Goal: Transaction & Acquisition: Book appointment/travel/reservation

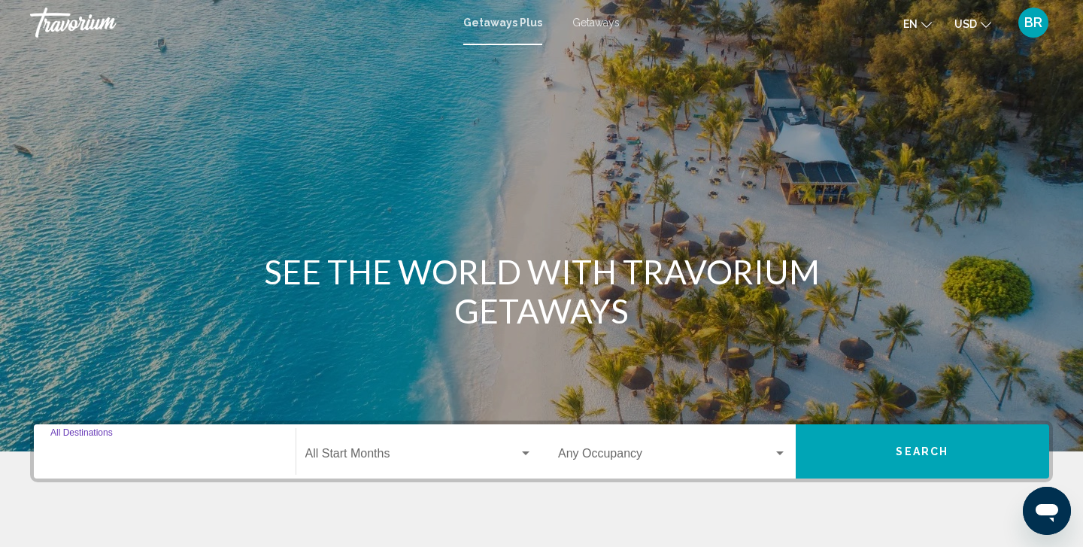
click at [68, 455] on input "Destination All Destinations" at bounding box center [164, 457] width 229 height 14
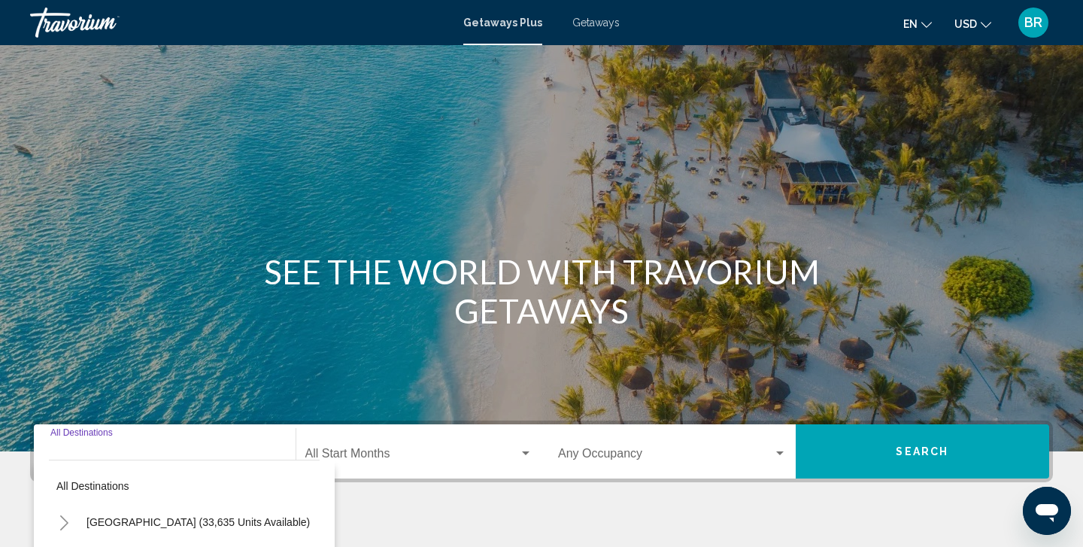
scroll to position [270, 0]
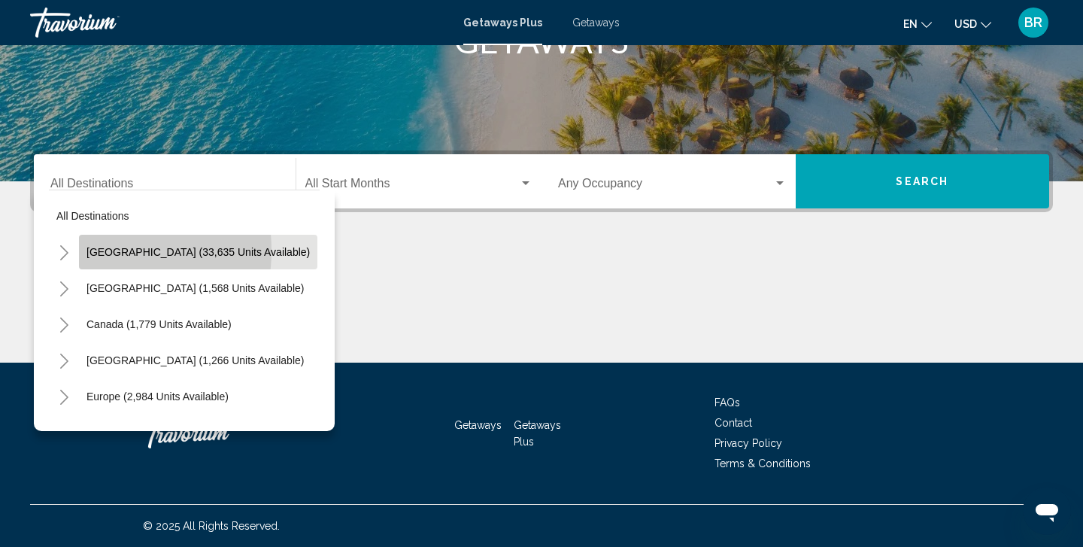
click at [83, 250] on button "[GEOGRAPHIC_DATA] (33,635 units available)" at bounding box center [198, 252] width 238 height 35
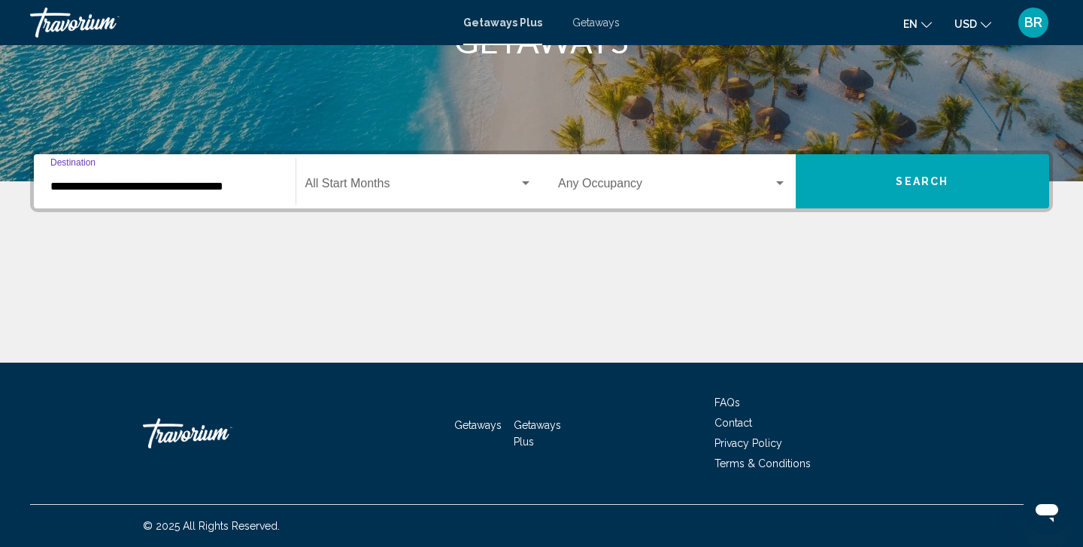
click at [72, 186] on input "**********" at bounding box center [164, 187] width 229 height 14
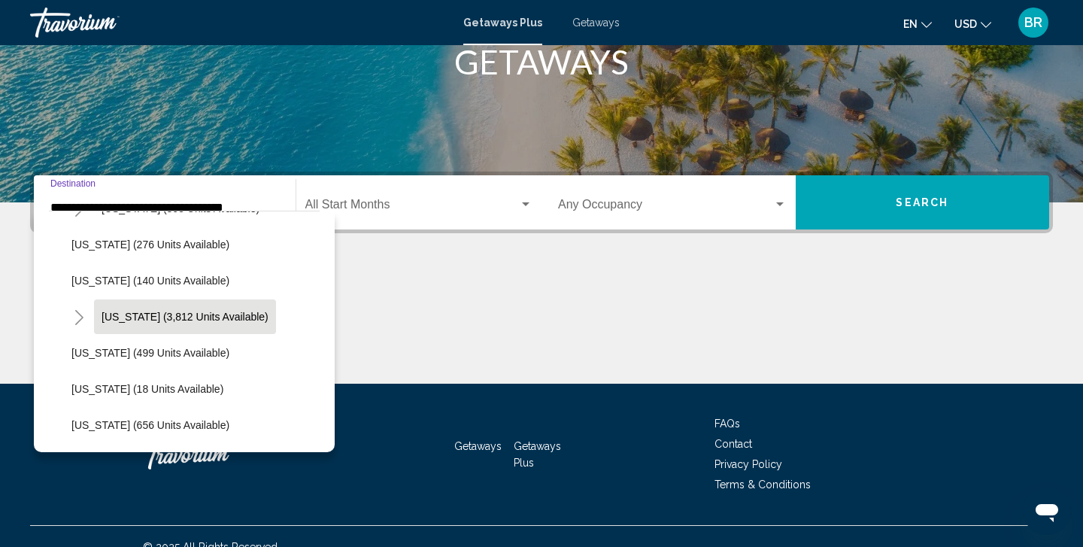
scroll to position [1192, 0]
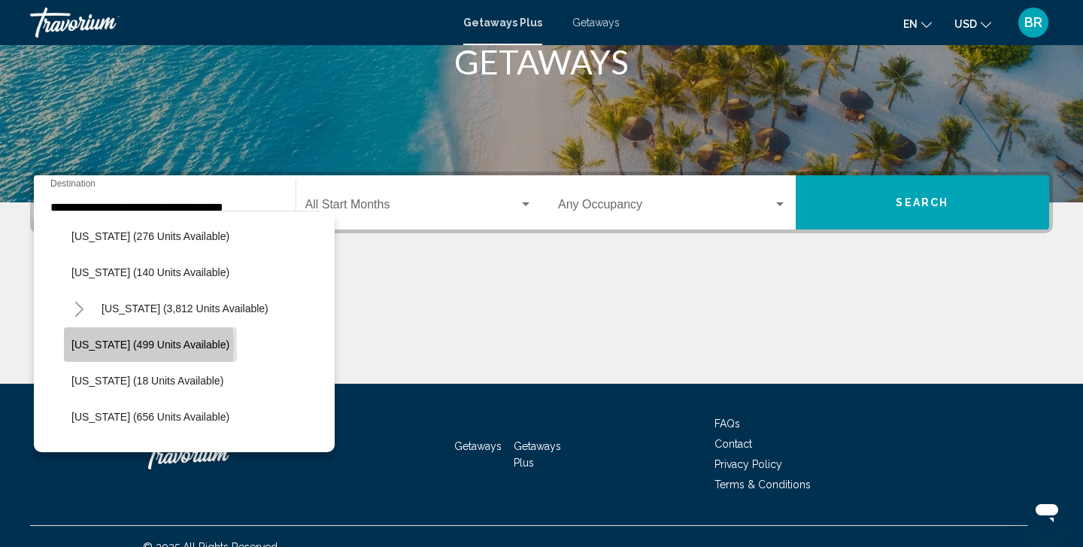
click at [103, 345] on span "[US_STATE] (499 units available)" at bounding box center [150, 344] width 158 height 12
type input "**********"
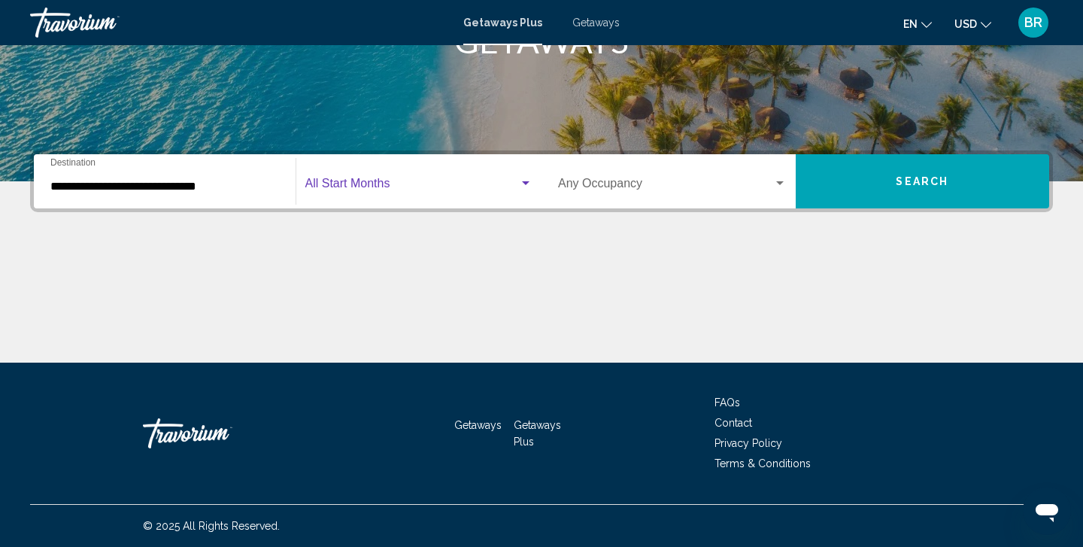
click at [524, 186] on div "Search widget" at bounding box center [526, 183] width 14 height 12
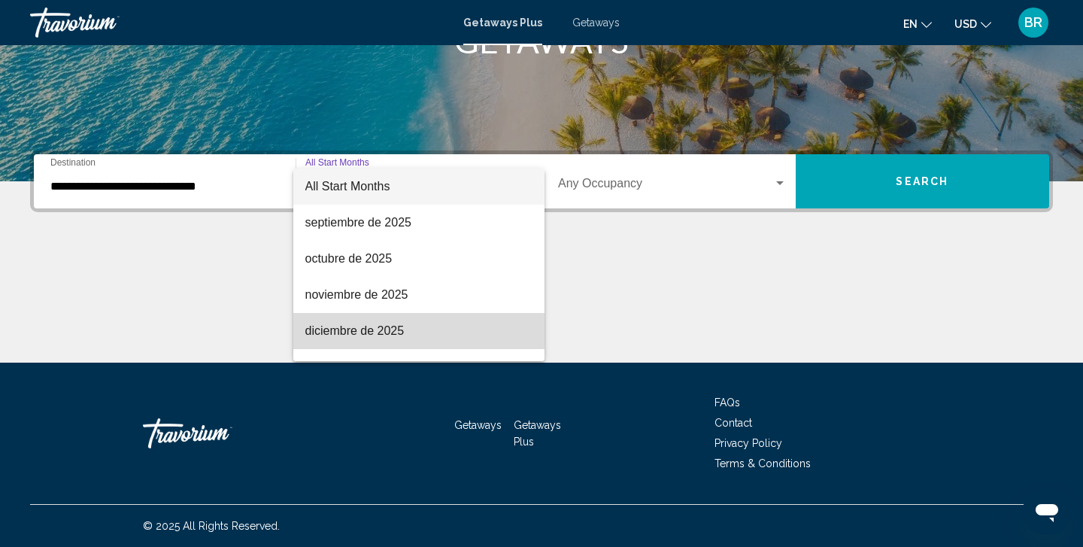
click at [346, 331] on span "diciembre de 2025" at bounding box center [419, 331] width 228 height 36
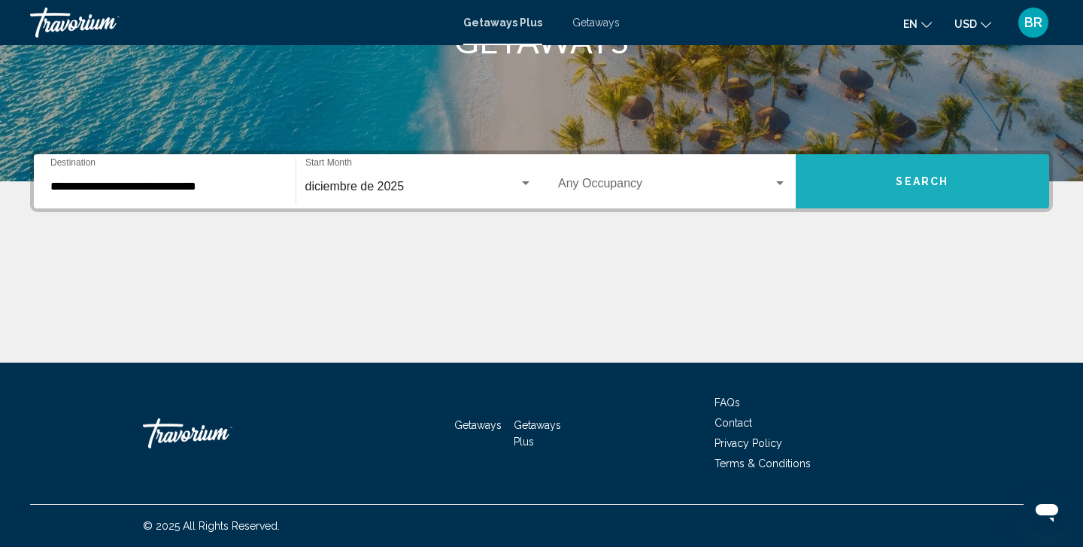
click at [914, 181] on span "Search" at bounding box center [922, 182] width 53 height 12
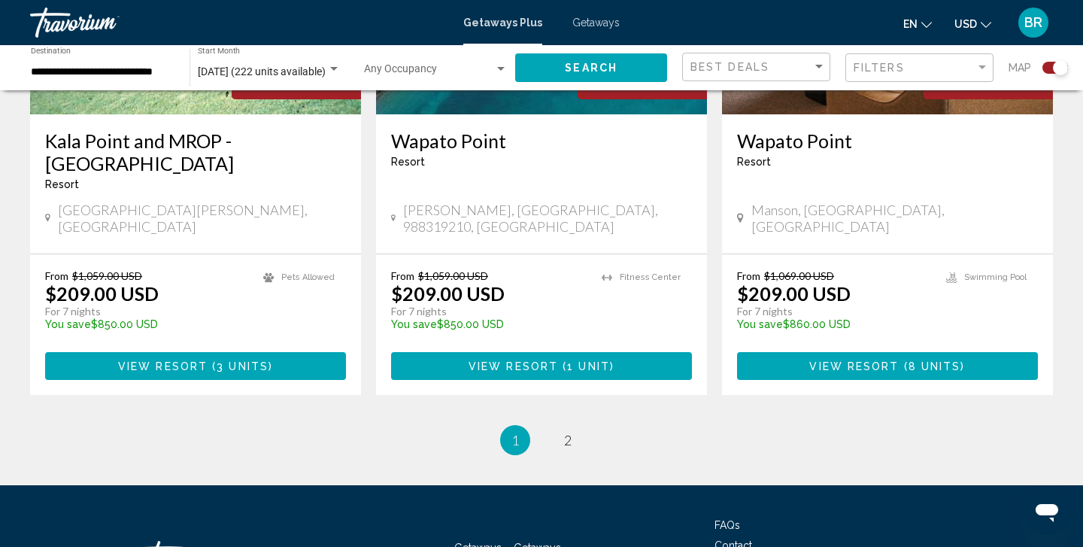
scroll to position [2382, 0]
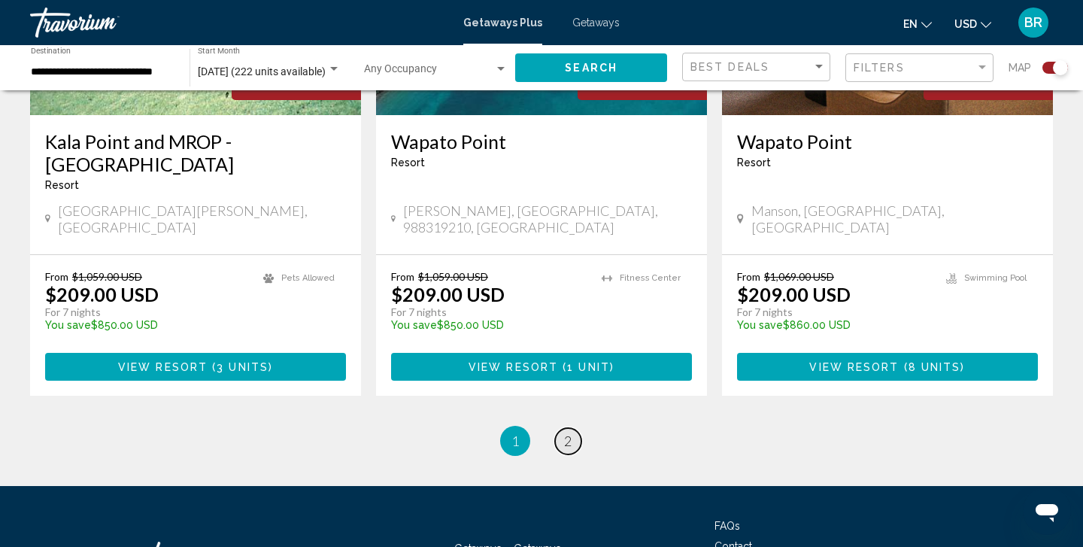
click at [568, 432] on span "2" at bounding box center [568, 440] width 8 height 17
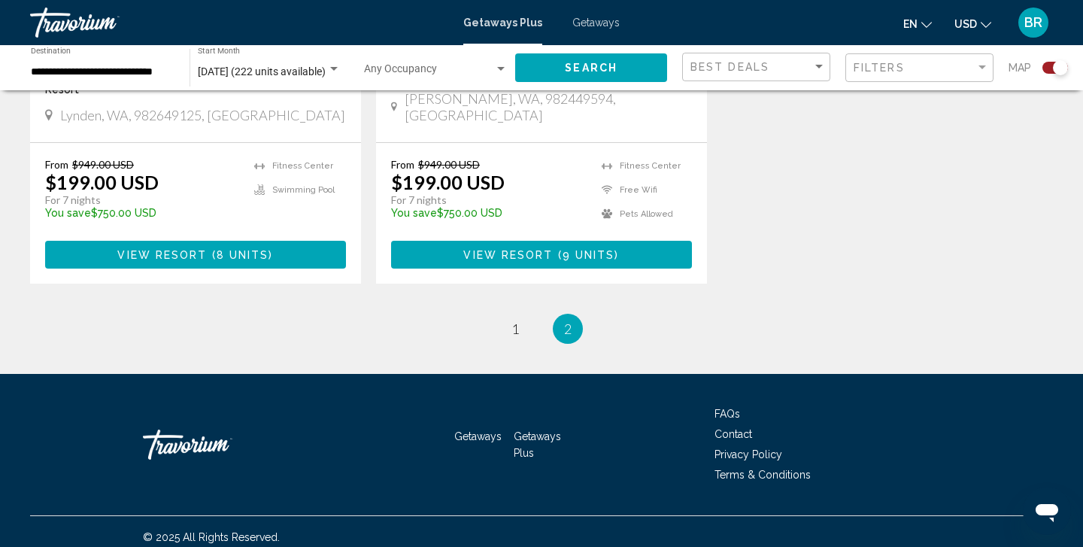
scroll to position [843, 0]
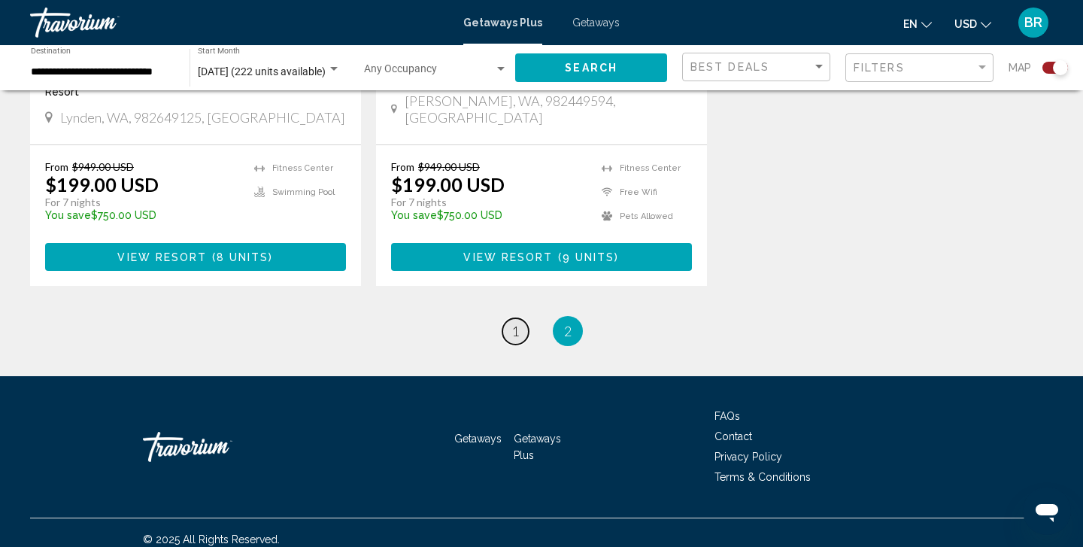
click at [518, 323] on span "1" at bounding box center [515, 331] width 8 height 17
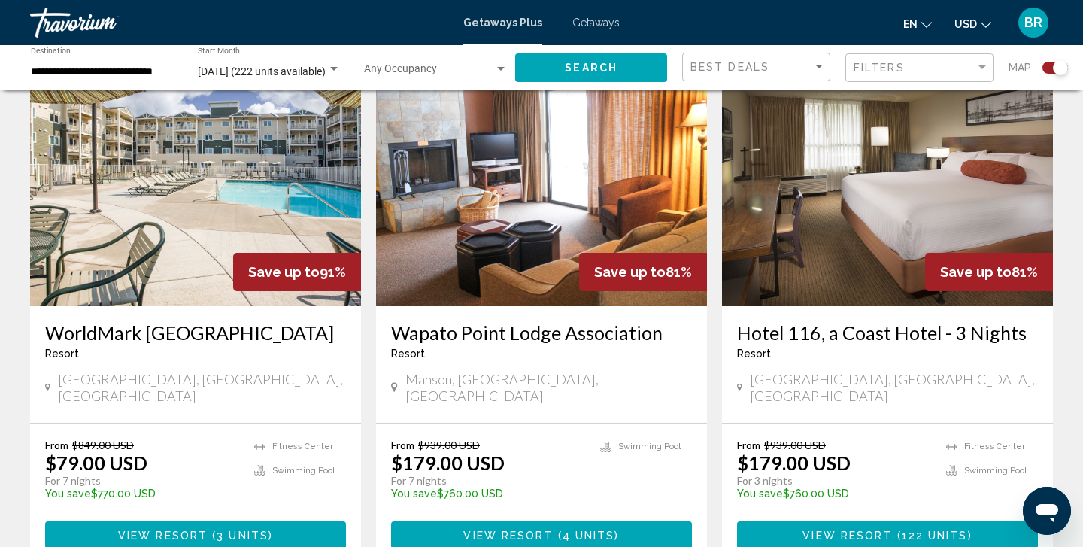
scroll to position [565, 0]
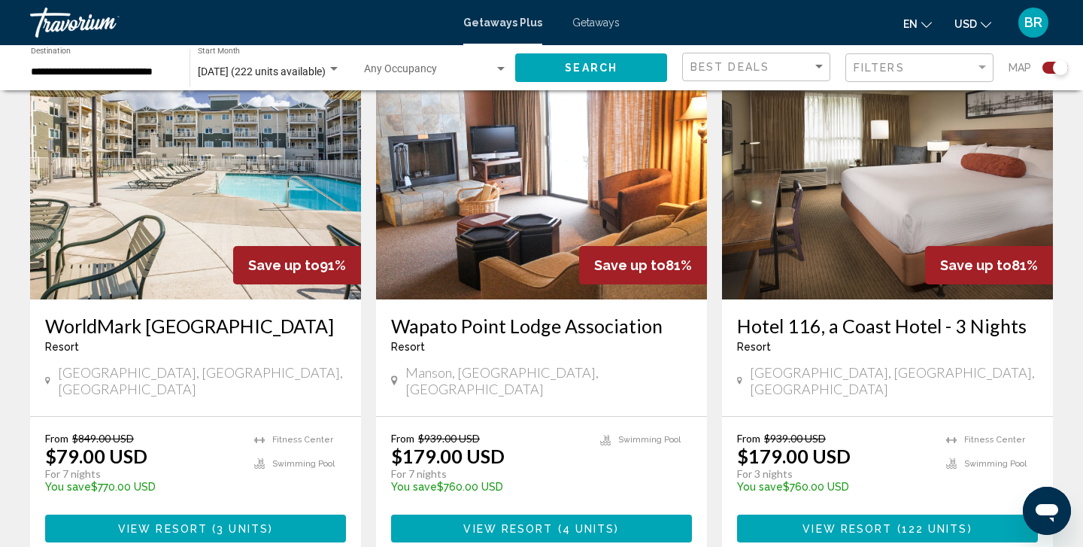
click at [857, 228] on img "Main content" at bounding box center [887, 179] width 331 height 241
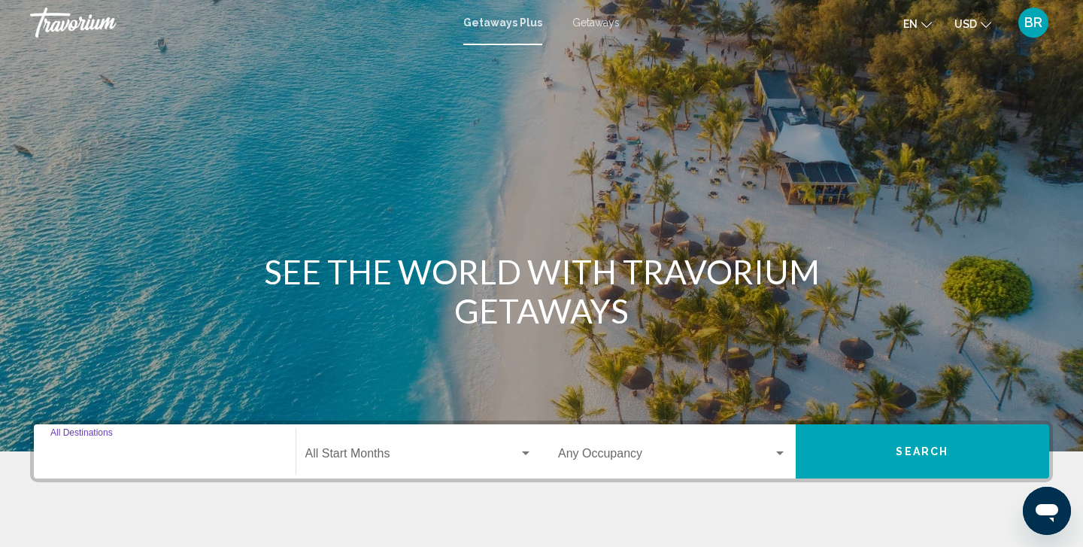
click at [89, 450] on input "Destination All Destinations" at bounding box center [164, 457] width 229 height 14
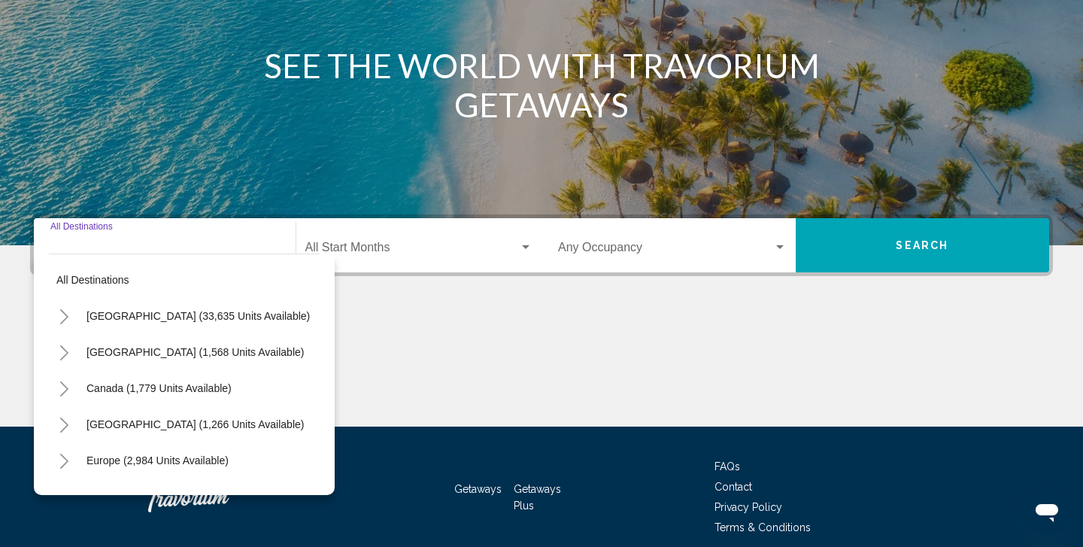
scroll to position [270, 0]
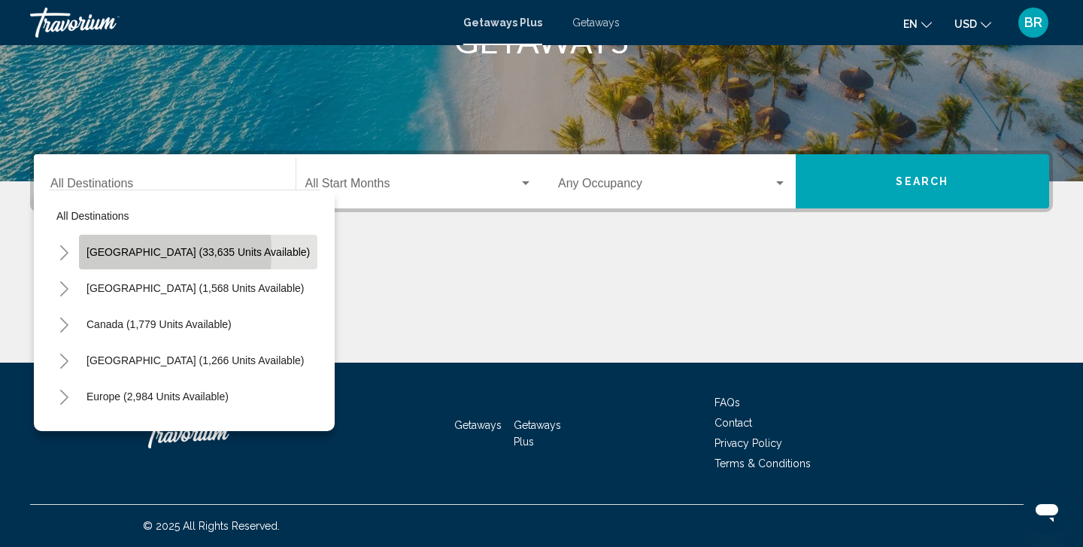
click at [87, 251] on span "[GEOGRAPHIC_DATA] (33,635 units available)" at bounding box center [197, 252] width 223 height 12
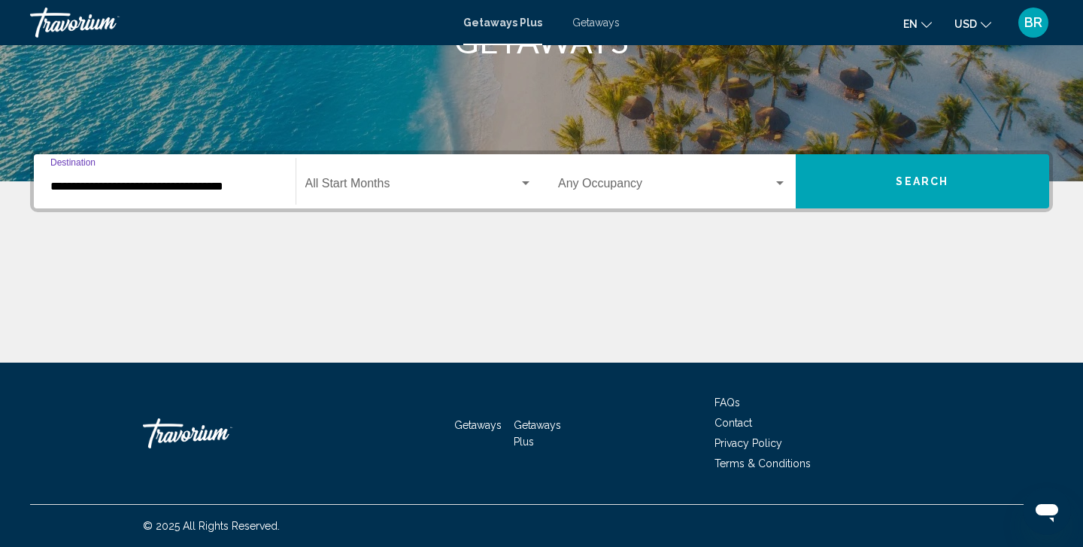
click at [89, 191] on input "**********" at bounding box center [164, 187] width 229 height 14
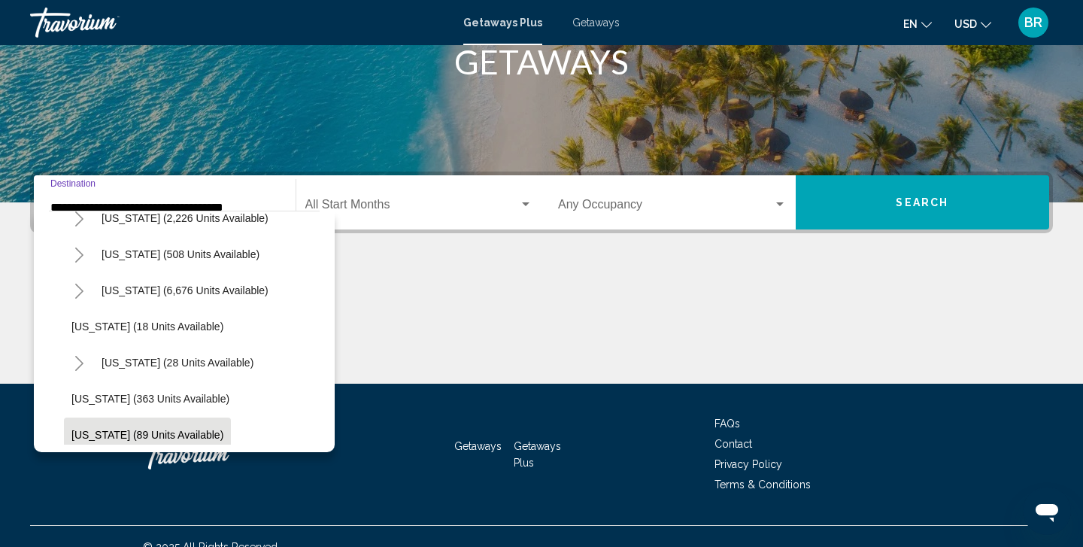
scroll to position [156, 0]
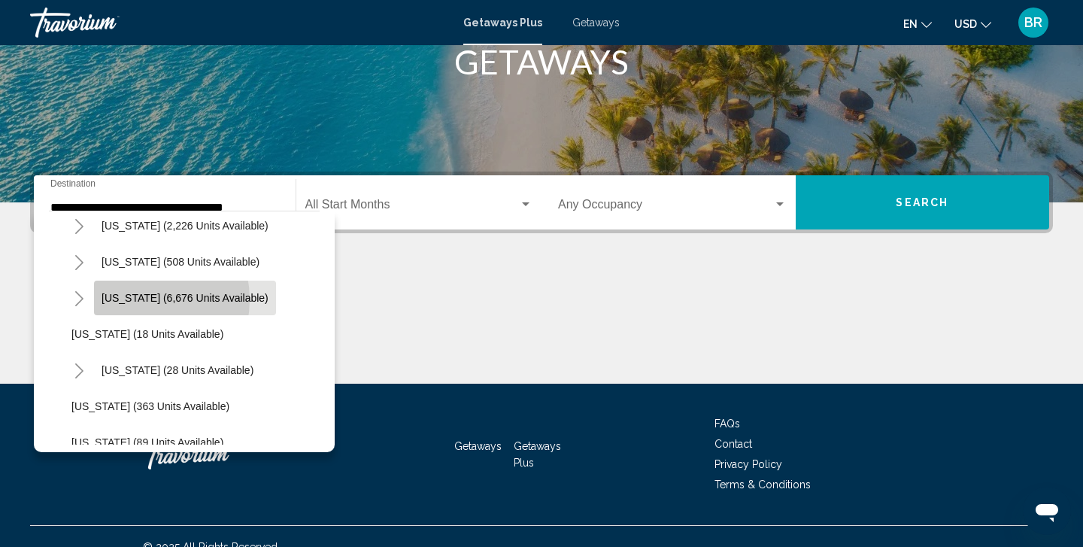
click at [130, 299] on span "[US_STATE] (6,676 units available)" at bounding box center [185, 298] width 167 height 12
type input "**********"
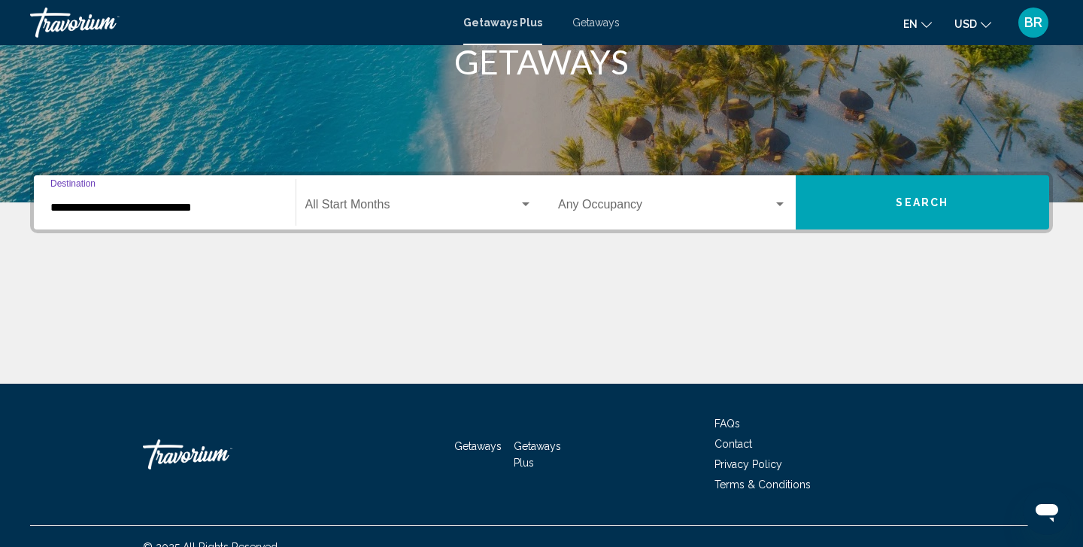
scroll to position [270, 0]
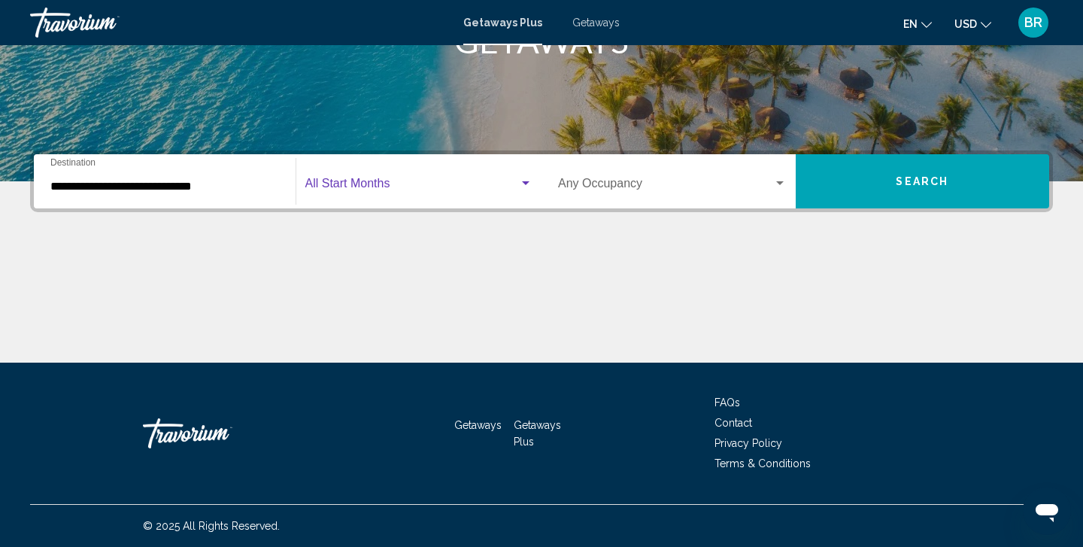
click at [528, 183] on div "Search widget" at bounding box center [526, 183] width 8 height 4
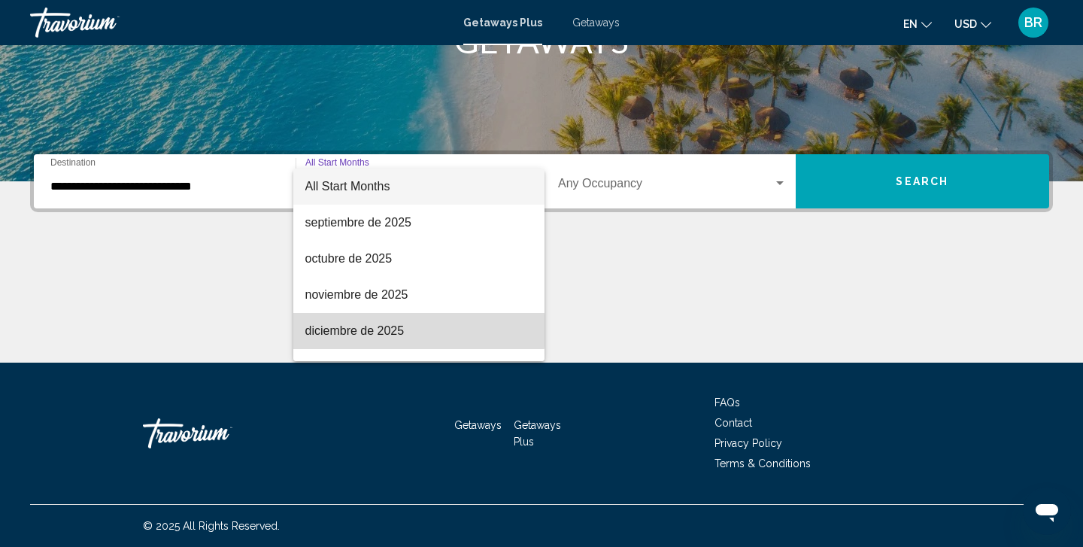
click at [371, 330] on span "diciembre de 2025" at bounding box center [419, 331] width 228 height 36
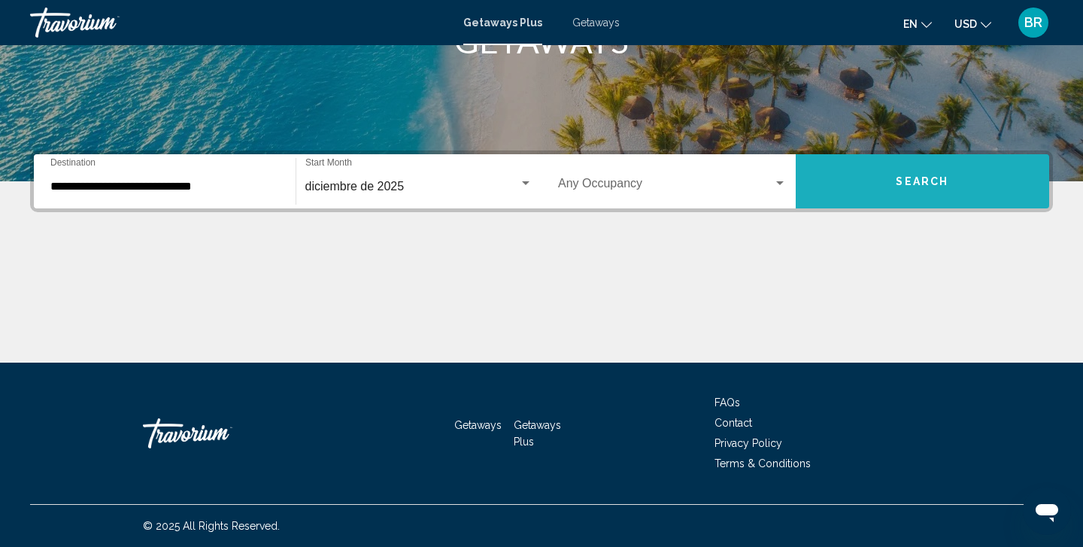
click at [927, 180] on span "Search" at bounding box center [922, 182] width 53 height 12
